Goal: Task Accomplishment & Management: Manage account settings

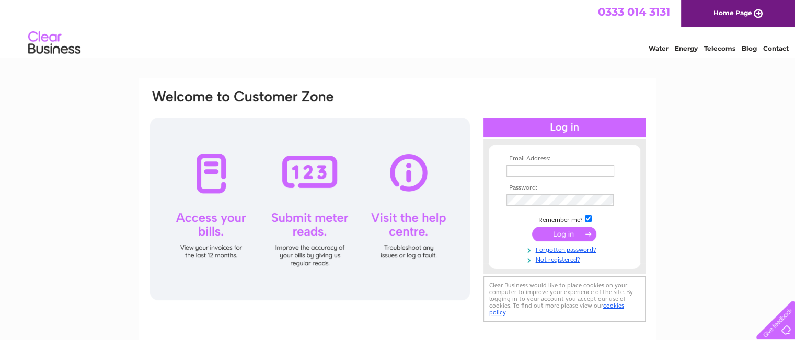
type input "johnburns52@aol.co.uk"
click at [736, 92] on div "Email Address: johnburns52@aol.co.uk Password: Forgotten password?" at bounding box center [397, 314] width 795 height 472
click at [586, 234] on input "submit" at bounding box center [564, 234] width 64 height 15
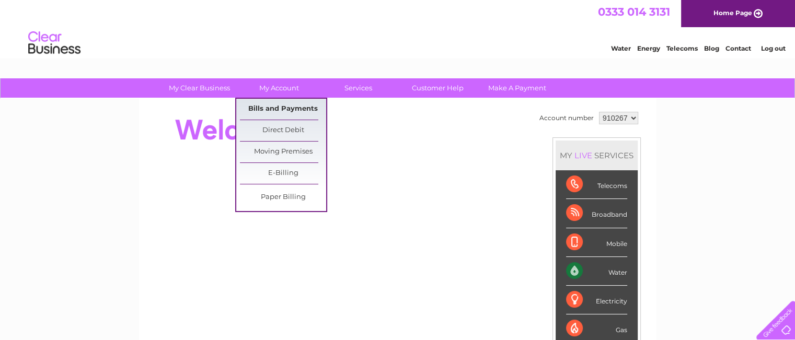
click at [276, 107] on link "Bills and Payments" at bounding box center [283, 109] width 86 height 21
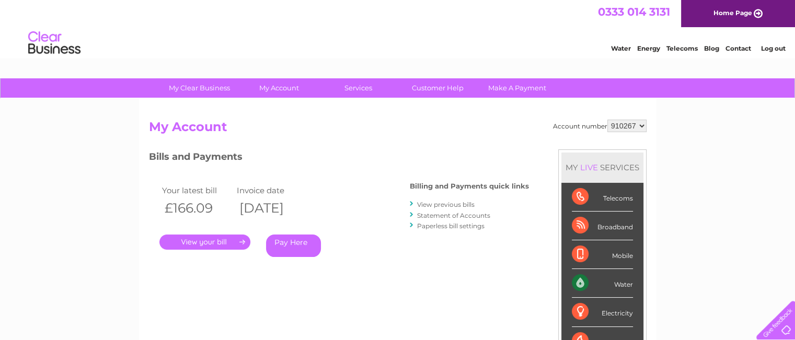
click at [431, 204] on link "View previous bills" at bounding box center [446, 205] width 58 height 8
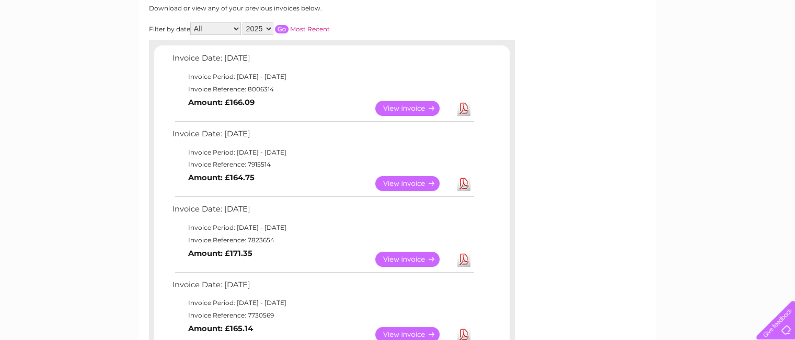
scroll to position [146, 0]
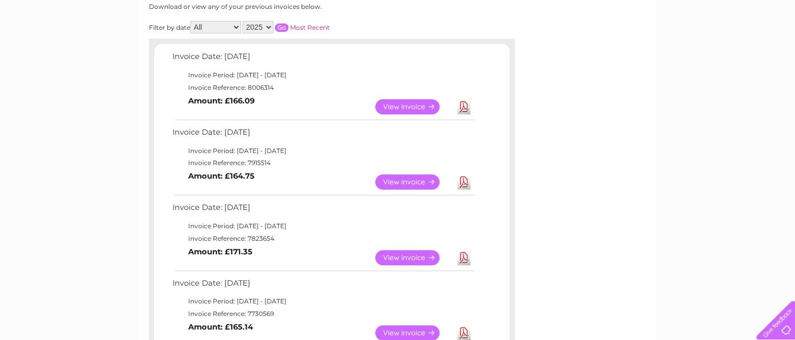
click at [394, 179] on link "View" at bounding box center [413, 182] width 77 height 15
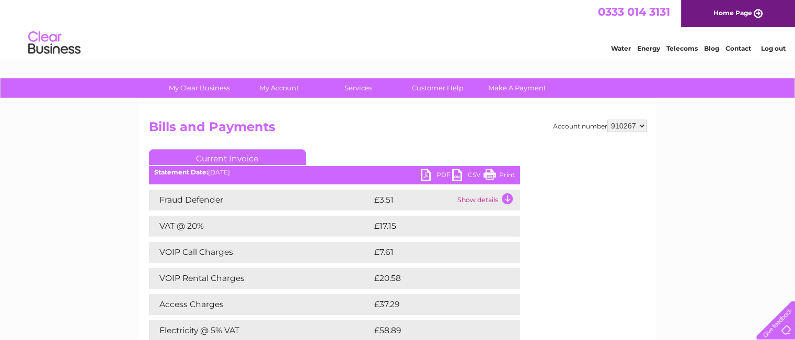
click at [439, 173] on link "PDF" at bounding box center [436, 176] width 31 height 15
